Goal: Task Accomplishment & Management: Manage account settings

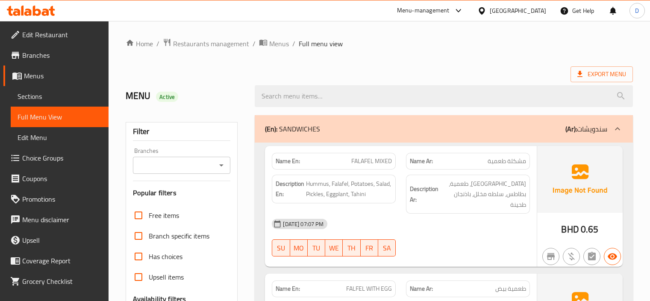
scroll to position [2582, 0]
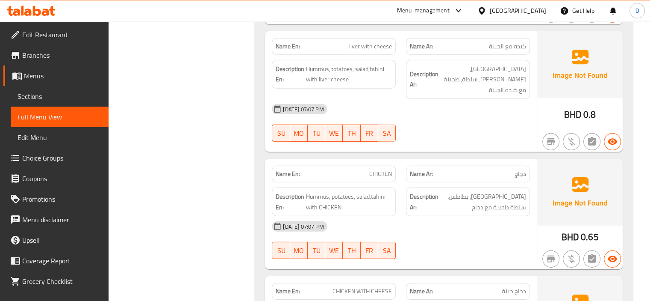
click at [32, 52] on span "Branches" at bounding box center [62, 55] width 80 height 10
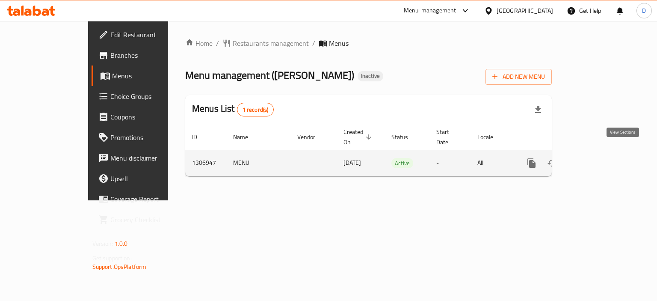
click at [603, 155] on link "enhanced table" at bounding box center [593, 163] width 21 height 21
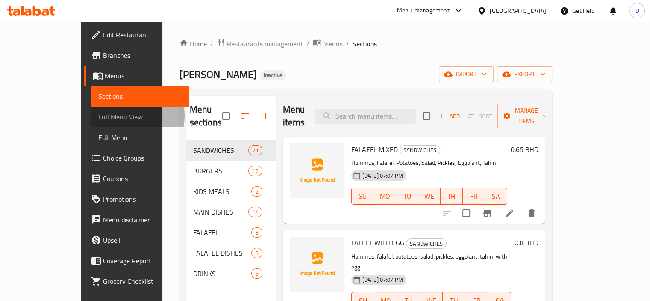
click at [98, 116] on span "Full Menu View" at bounding box center [140, 117] width 84 height 10
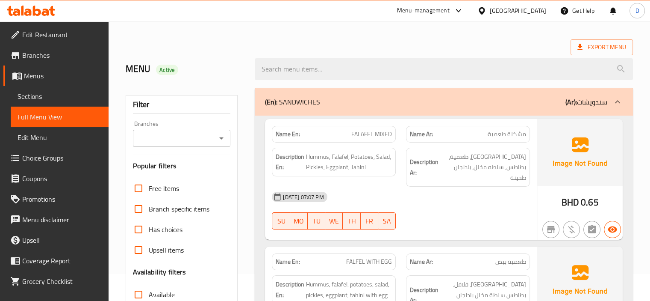
scroll to position [163, 0]
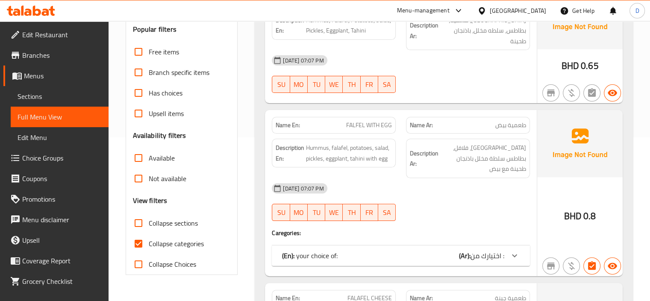
click at [144, 242] on input "Collapse categories" at bounding box center [138, 243] width 21 height 21
checkbox input "false"
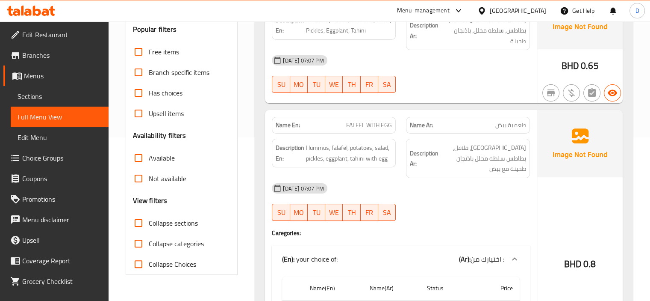
click at [138, 226] on input "Collapse sections" at bounding box center [138, 222] width 21 height 21
checkbox input "true"
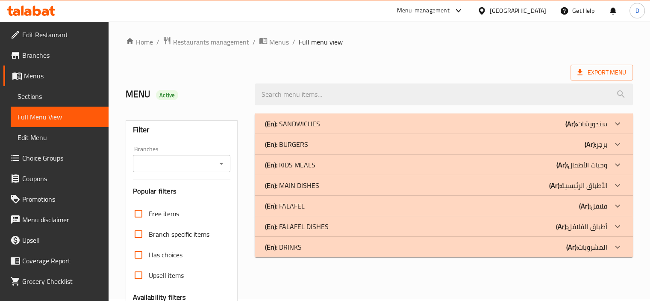
scroll to position [0, 0]
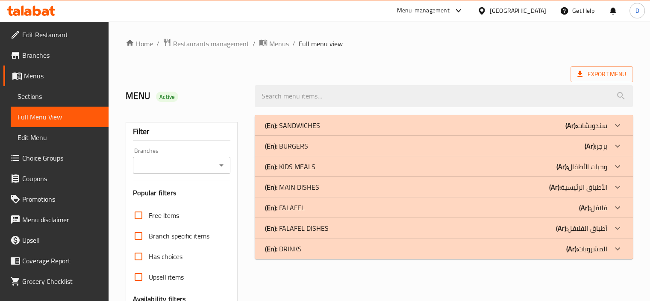
click at [371, 125] on div "(En): SANDWICHES (Ar): سندويشات" at bounding box center [436, 125] width 342 height 10
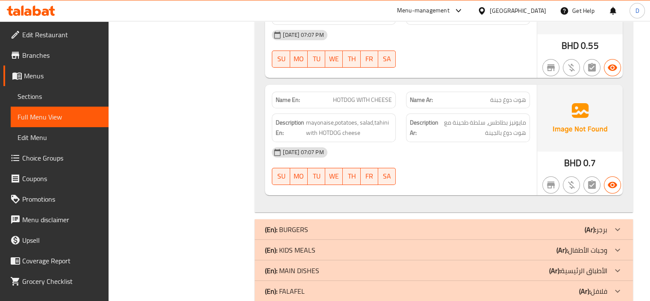
scroll to position [3262, 0]
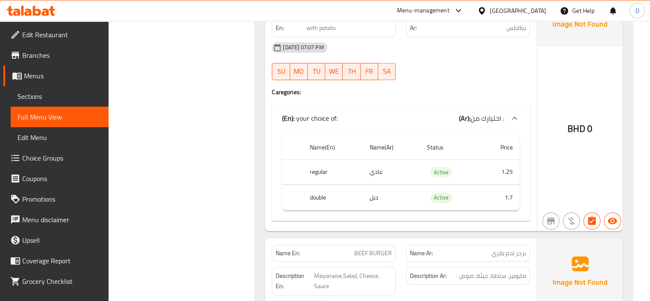
scroll to position [3863, 0]
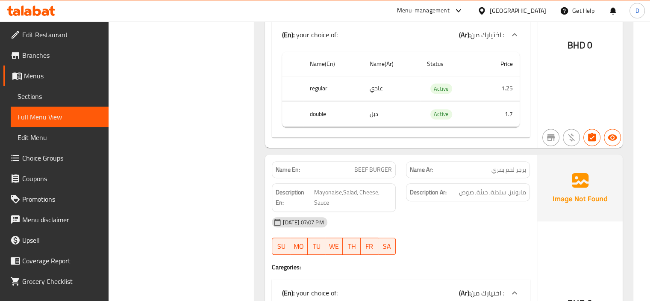
copy span "BEEF BURGER"
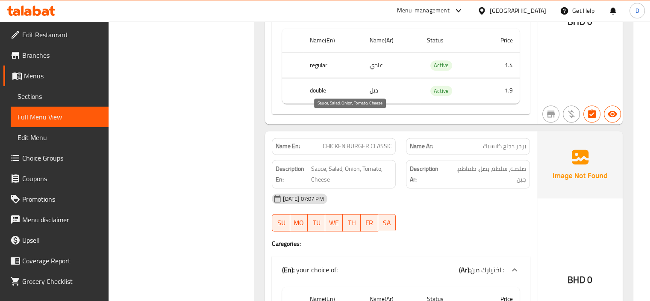
scroll to position [4417, 0]
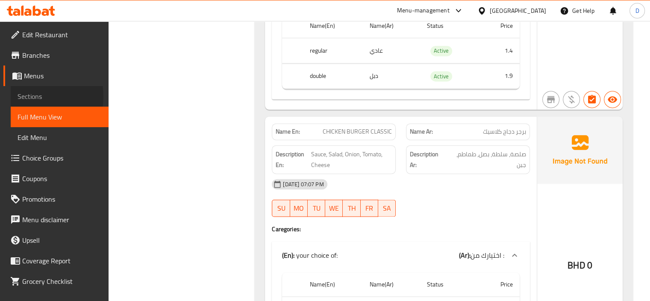
click at [27, 97] on span "Sections" at bounding box center [60, 96] width 84 height 10
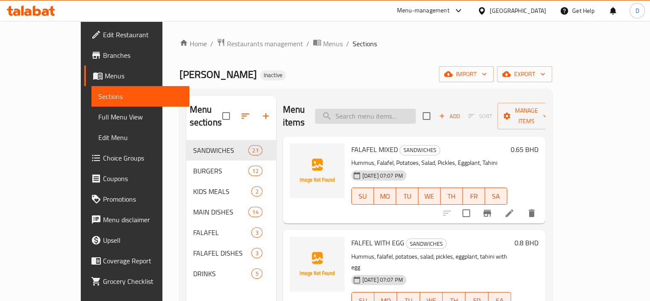
paste input "BEEF BURGER"
click at [378, 112] on input "BEEF BURGER" at bounding box center [365, 116] width 101 height 15
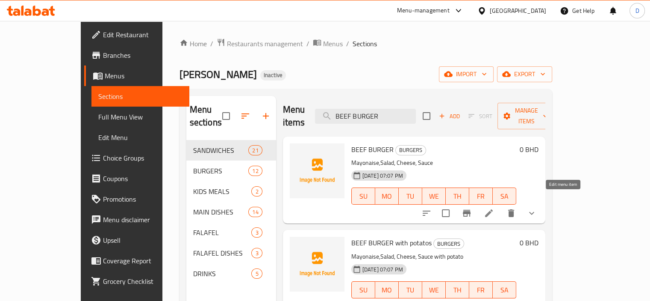
type input "BEEF BURGER"
click at [494, 208] on icon at bounding box center [489, 213] width 10 height 10
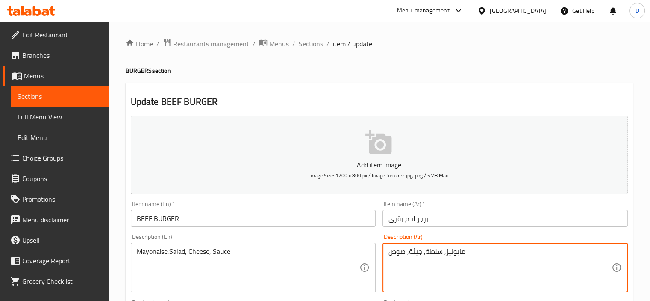
click at [415, 254] on textarea "مايونيز, سلطة, جيئة, صوص" at bounding box center [500, 267] width 223 height 41
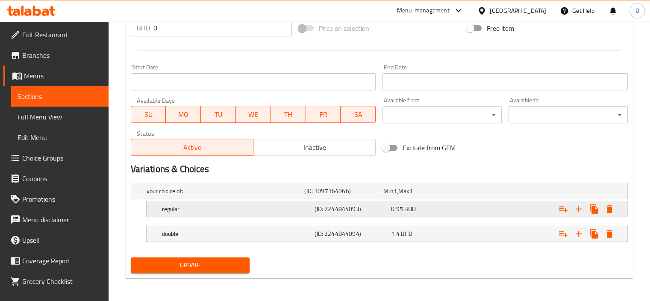
scroll to position [322, 0]
type textarea "مايونيز, سلطة, جبنة , صوص"
click at [209, 261] on span "Update" at bounding box center [191, 264] width 106 height 11
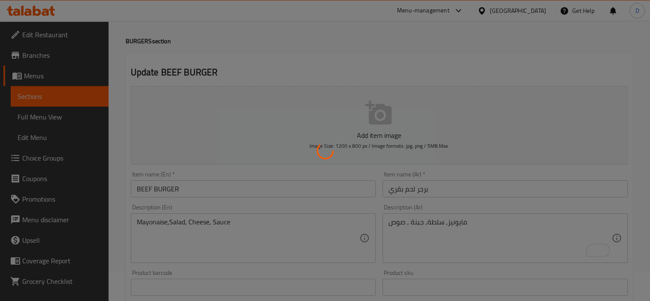
scroll to position [0, 0]
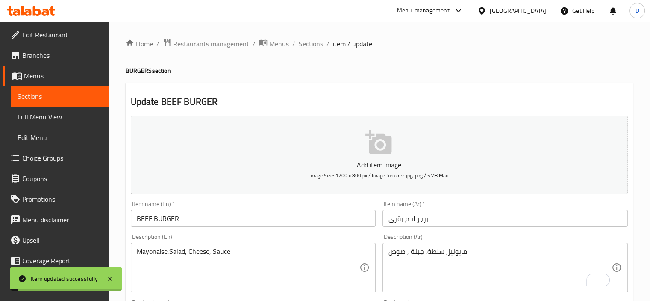
click at [313, 46] on span "Sections" at bounding box center [311, 43] width 24 height 10
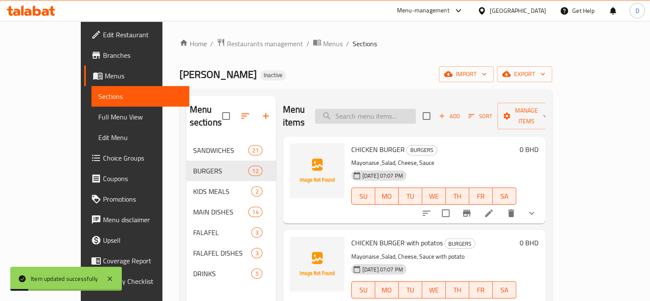
paste input "BEEF BURGER"
click at [374, 113] on input "BEEF BURGER" at bounding box center [365, 116] width 101 height 15
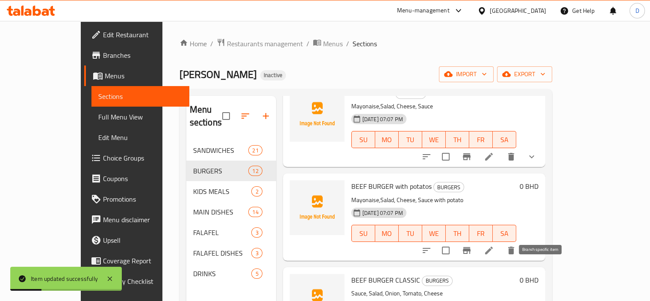
scroll to position [65, 0]
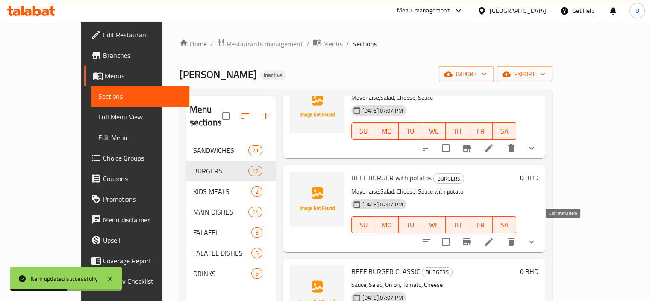
type input "BEEF BURGER"
click at [494, 236] on icon at bounding box center [489, 241] width 10 height 10
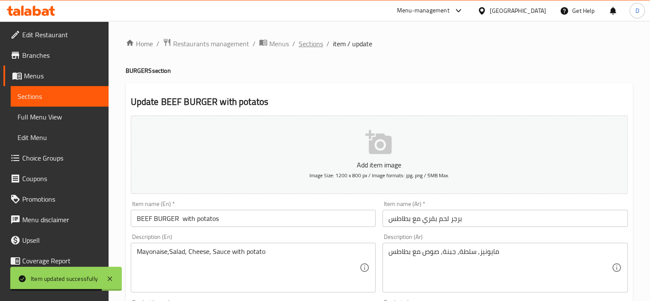
click at [304, 39] on span "Sections" at bounding box center [311, 43] width 24 height 10
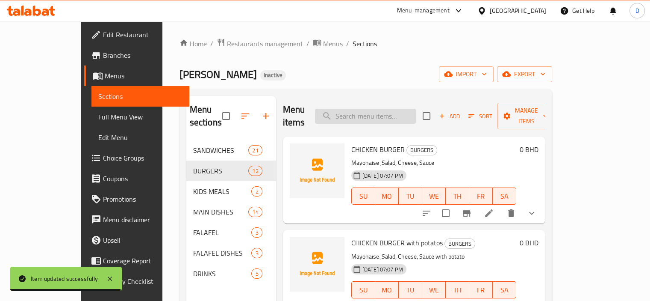
click at [403, 114] on input "search" at bounding box center [365, 116] width 101 height 15
paste input "BEEF BURGER"
click at [403, 114] on input "BEEF BURGER" at bounding box center [365, 116] width 101 height 15
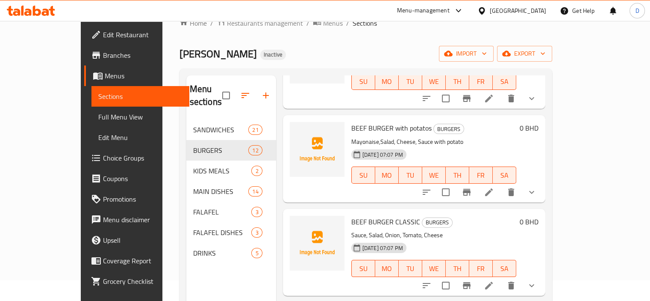
scroll to position [120, 0]
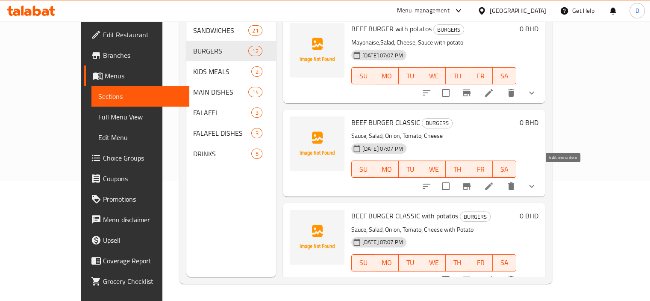
type input "BEEF BURGER"
click at [494, 181] on icon at bounding box center [489, 186] width 10 height 10
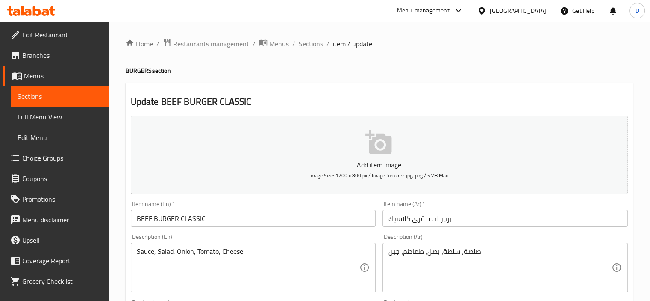
click at [306, 41] on span "Sections" at bounding box center [311, 43] width 24 height 10
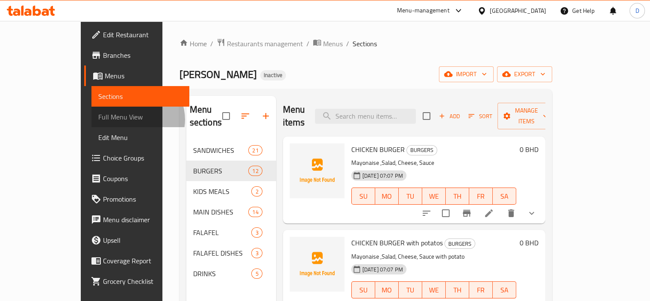
click at [98, 119] on span "Full Menu View" at bounding box center [140, 117] width 84 height 10
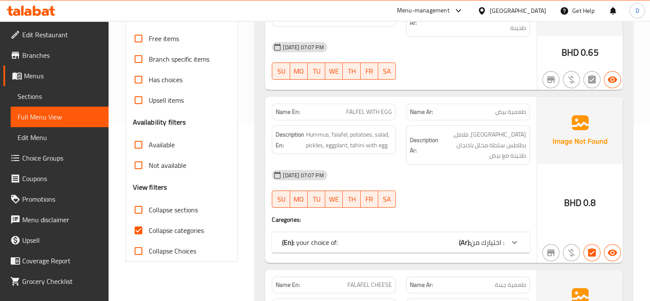
scroll to position [177, 0]
click at [147, 229] on input "Collapse categories" at bounding box center [138, 229] width 21 height 21
checkbox input "false"
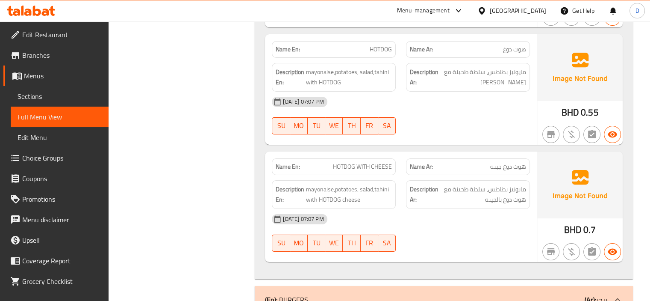
scroll to position [417, 0]
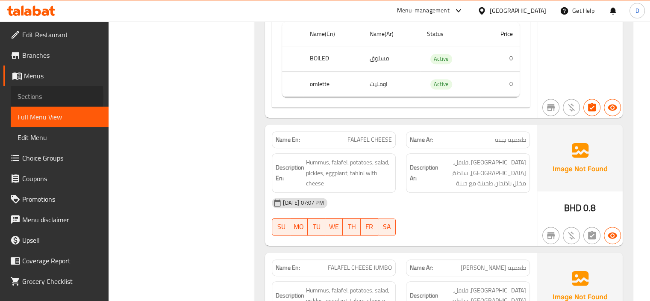
click at [23, 96] on span "Sections" at bounding box center [60, 96] width 84 height 10
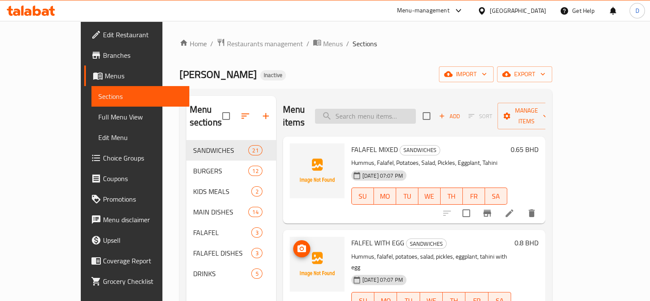
click at [386, 109] on input "search" at bounding box center [365, 116] width 101 height 15
paste input "جي"
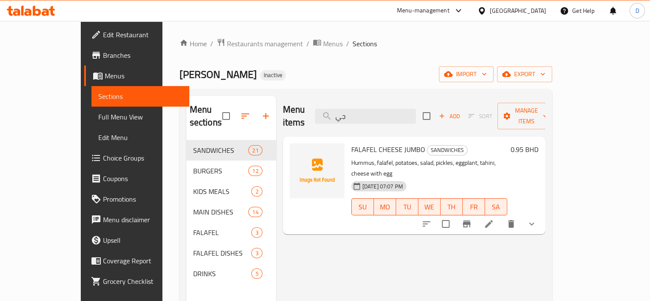
type input "جي"
click at [501, 216] on li at bounding box center [489, 223] width 24 height 15
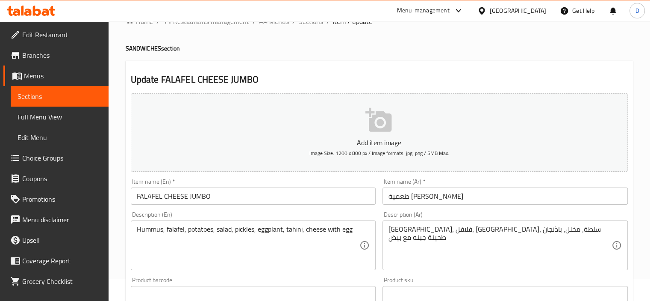
scroll to position [89, 0]
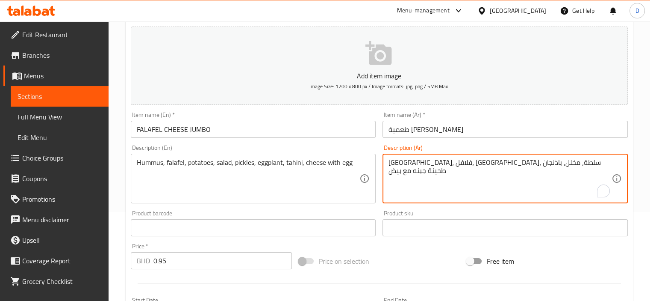
click at [419, 164] on textarea "[GEOGRAPHIC_DATA]، فلافل، [GEOGRAPHIC_DATA]، سلطة، مخلل، باذنجان طحينة جبنه مع …" at bounding box center [500, 178] width 223 height 41
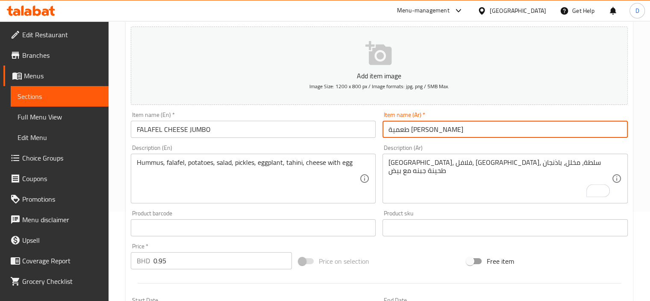
click at [411, 129] on input "طعمية [PERSON_NAME]" at bounding box center [505, 129] width 245 height 17
type input "طعمية جبنة جامبو"
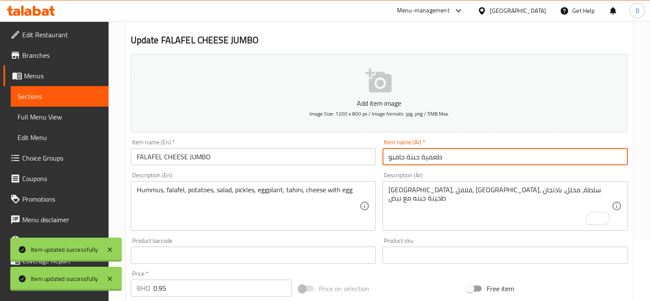
scroll to position [0, 0]
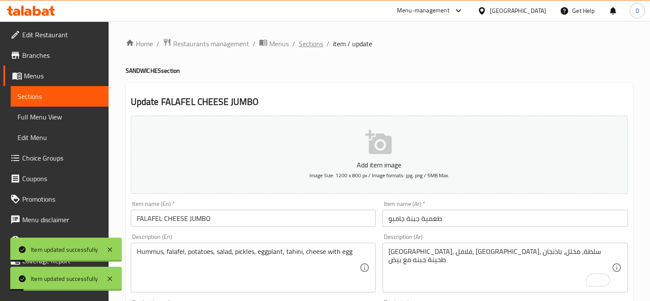
click at [313, 39] on span "Sections" at bounding box center [311, 43] width 24 height 10
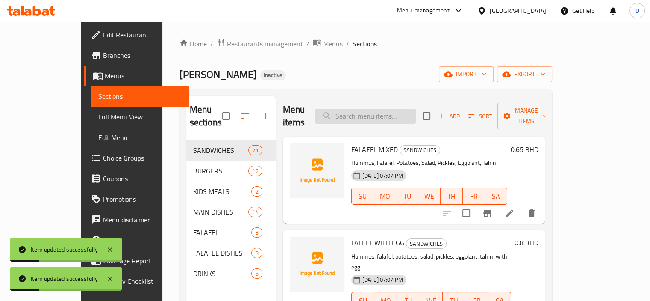
click at [396, 111] on input "search" at bounding box center [365, 116] width 101 height 15
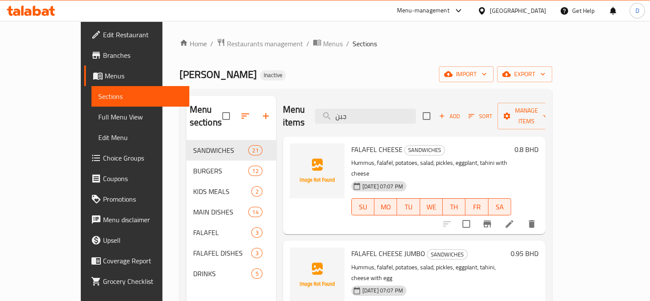
type input "جبن"
click at [98, 120] on span "Full Menu View" at bounding box center [140, 117] width 84 height 10
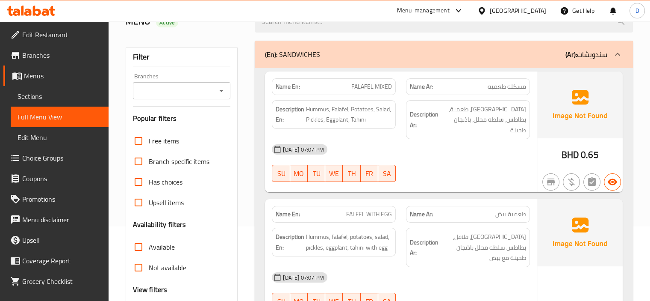
scroll to position [146, 0]
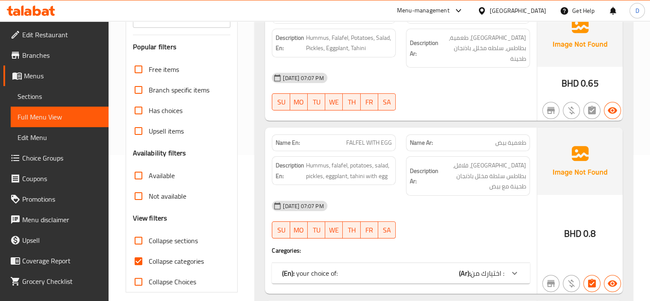
click at [138, 257] on input "Collapse categories" at bounding box center [138, 260] width 21 height 21
checkbox input "false"
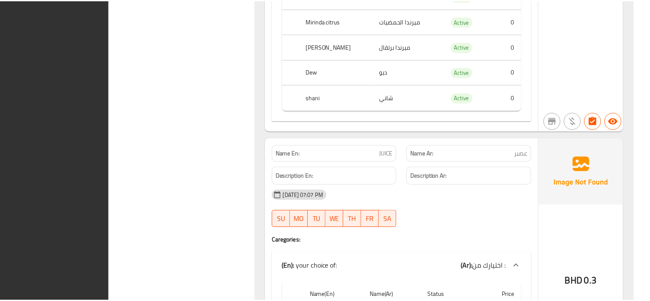
scroll to position [12318, 0]
